Goal: Information Seeking & Learning: Check status

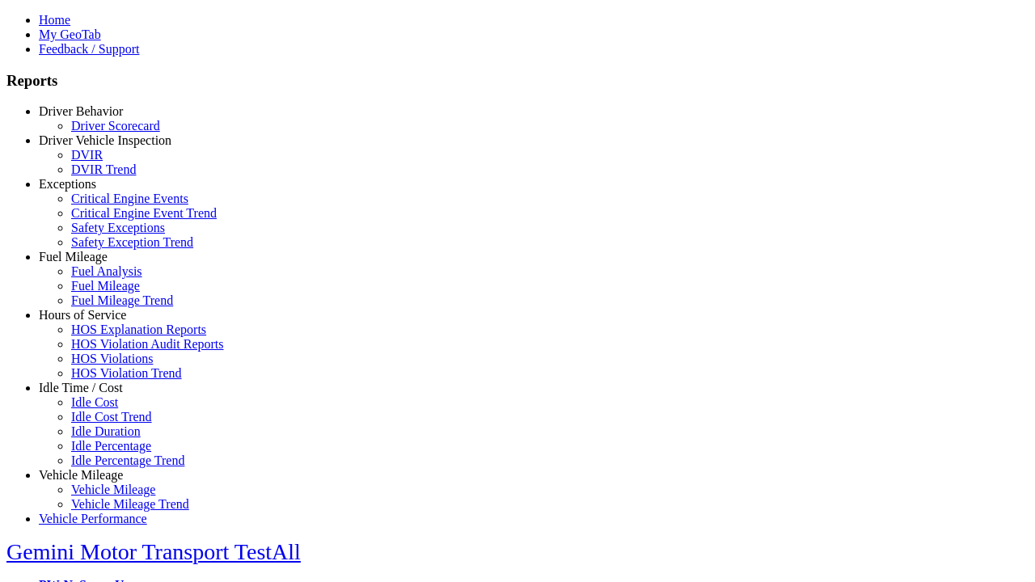
click at [93, 322] on link "Hours of Service" at bounding box center [82, 315] width 87 height 14
click at [105, 366] on link "HOS Violations" at bounding box center [112, 359] width 82 height 14
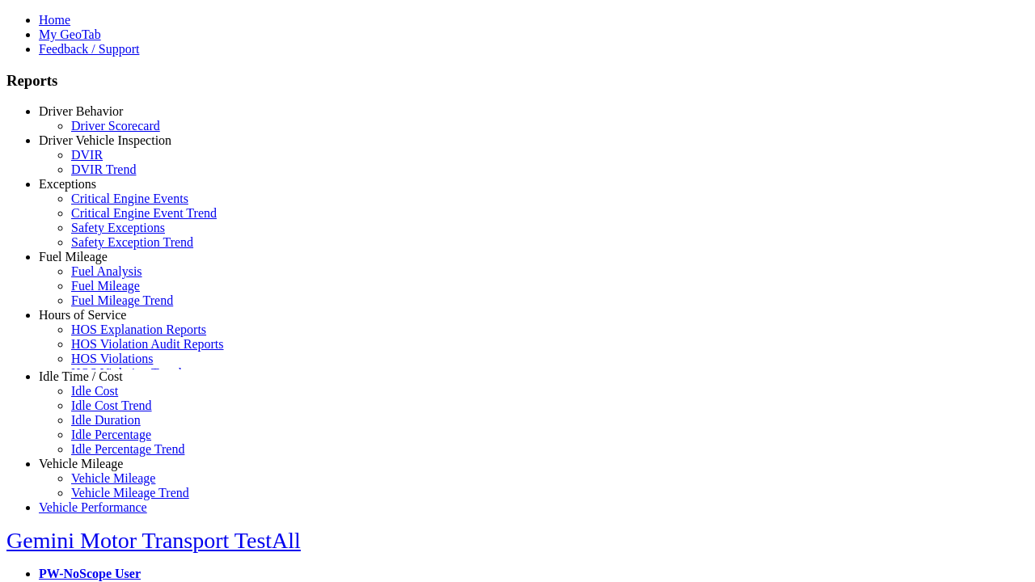
scroll to position [15, 0]
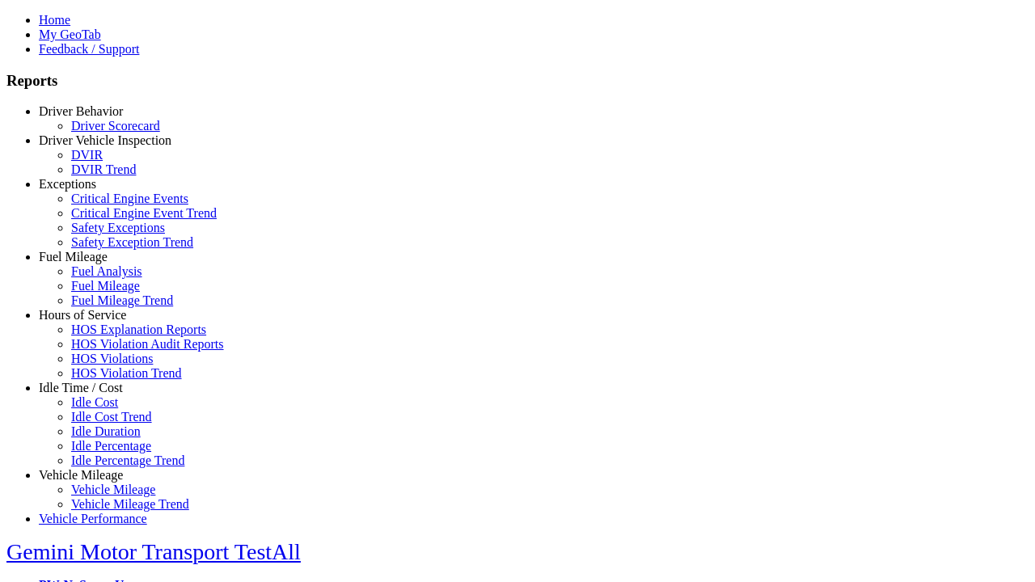
type input "**********"
